Goal: Task Accomplishment & Management: Complete application form

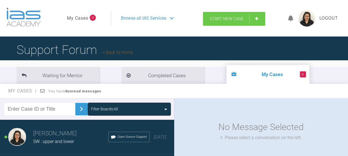
click at [227, 18] on span "Start New Case" at bounding box center [227, 18] width 34 height 5
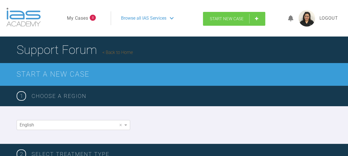
click at [229, 16] on span "Start New Case" at bounding box center [227, 18] width 34 height 5
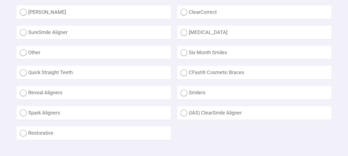
scroll to position [171, 0]
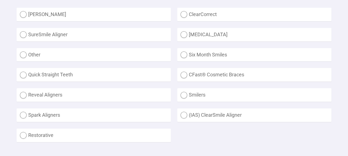
click at [14, 125] on div "[PERSON_NAME] Aligner ClearCorrect SureSmile Aligner [MEDICAL_DATA] Other Six M…" at bounding box center [174, 78] width 348 height 169
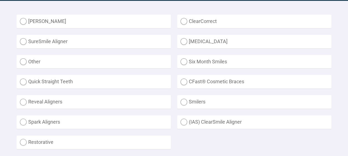
scroll to position [162, 0]
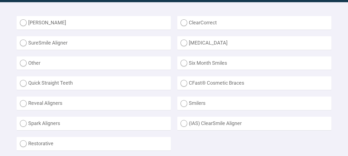
click at [26, 43] on label "SureSmile Aligner" at bounding box center [94, 43] width 154 height 14
radio Aligner "true"
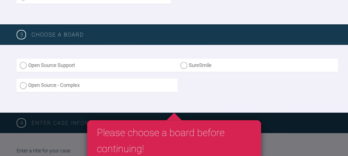
click at [24, 68] on label "Open Source Support" at bounding box center [97, 66] width 161 height 14
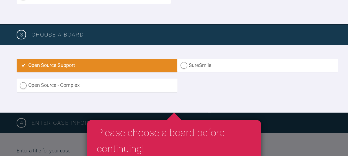
radio input "true"
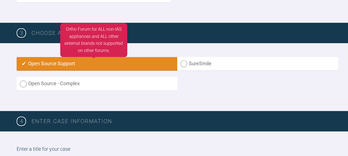
scroll to position [309, 0]
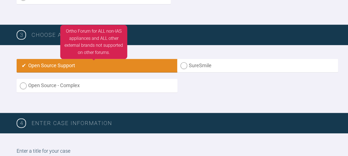
click at [177, 63] on label "Open Source Support" at bounding box center [97, 66] width 161 height 14
click at [185, 63] on label "SureSmile" at bounding box center [257, 66] width 161 height 14
radio input "true"
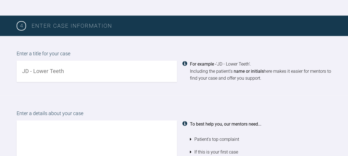
scroll to position [406, 0]
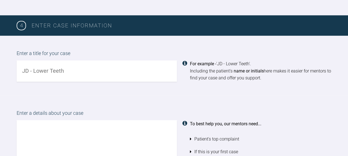
click at [32, 70] on input "text" at bounding box center [97, 70] width 160 height 21
type input "SA upper and lower arch"
click at [45, 127] on textarea at bounding box center [97, 151] width 160 height 63
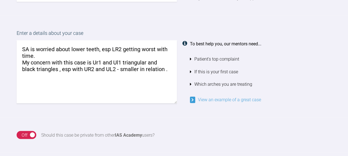
scroll to position [486, 0]
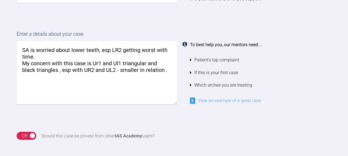
click at [40, 55] on textarea "SA is worried about lower teeth, esp LR2 getting worst with time. My concern wi…" at bounding box center [97, 72] width 160 height 63
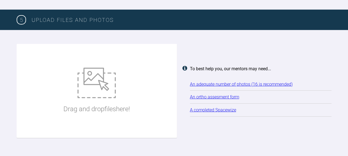
scroll to position [701, 0]
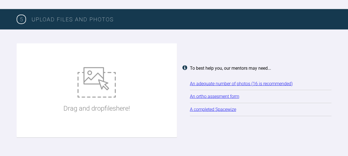
type textarea "SA is worried about lower teeth, esp LR2 getting worst with time. Planning to t…"
click at [93, 86] on img at bounding box center [97, 82] width 38 height 30
type input "C:\fakepath\1 SA .JPG"
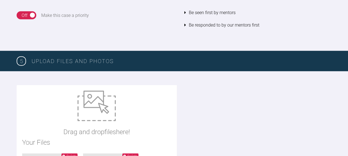
scroll to position [658, 0]
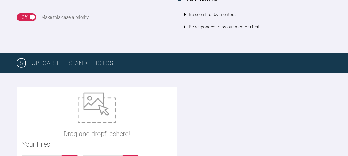
click at [91, 108] on img at bounding box center [97, 108] width 38 height 30
type input "C:\fakepath\6 SA .JPG"
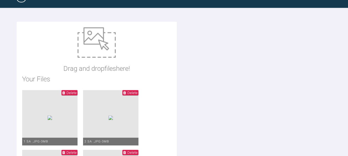
scroll to position [722, 0]
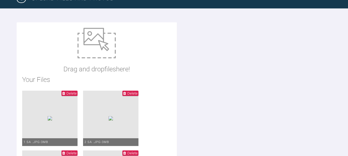
click at [99, 49] on img at bounding box center [97, 43] width 38 height 30
type input "C:\fakepath\11 SA .JPG"
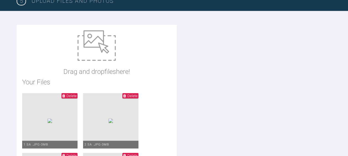
scroll to position [718, 0]
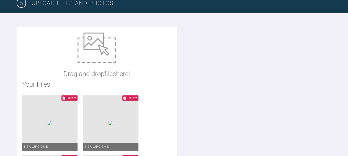
click at [95, 54] on img at bounding box center [97, 48] width 38 height 30
type input "C:\fakepath\16 SA .JPG"
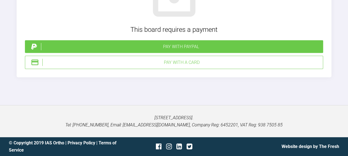
scroll to position [1813, 0]
click at [181, 66] on div "Pay with a Card" at bounding box center [181, 62] width 278 height 7
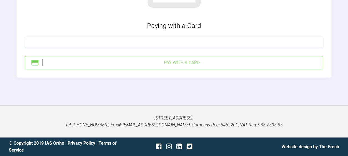
click at [171, 68] on div "Pay with a Card" at bounding box center [174, 62] width 298 height 13
